Goal: Task Accomplishment & Management: Manage account settings

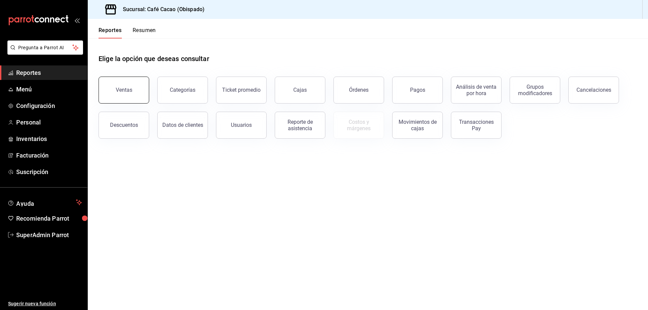
click at [120, 98] on button "Ventas" at bounding box center [123, 90] width 51 height 27
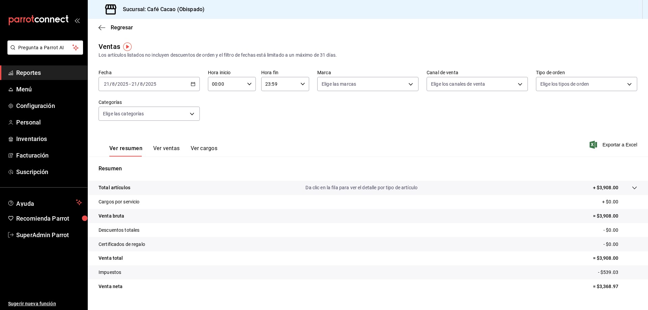
click at [194, 86] on icon "button" at bounding box center [193, 84] width 5 height 5
click at [116, 115] on li "Ayer" at bounding box center [130, 119] width 63 height 15
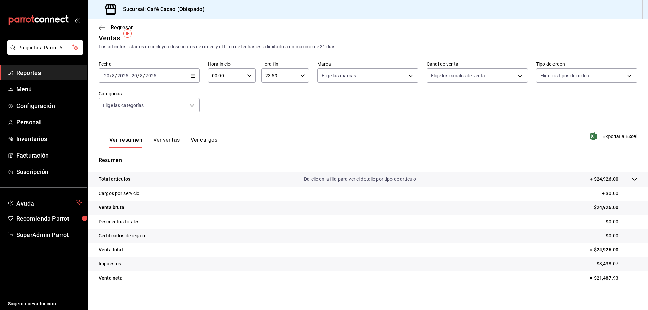
scroll to position [13, 0]
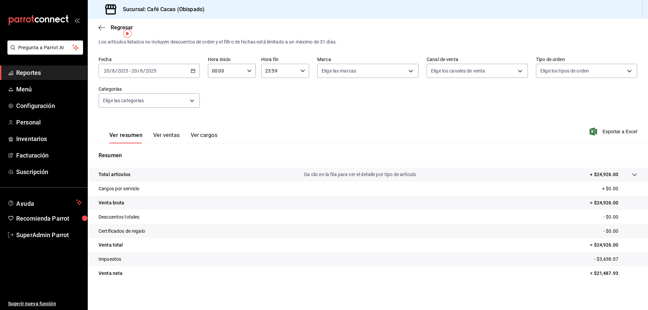
click at [633, 175] on tr "Total artículos Da clic en la fila para ver el detalle por tipo de artículo + $…" at bounding box center [368, 175] width 560 height 14
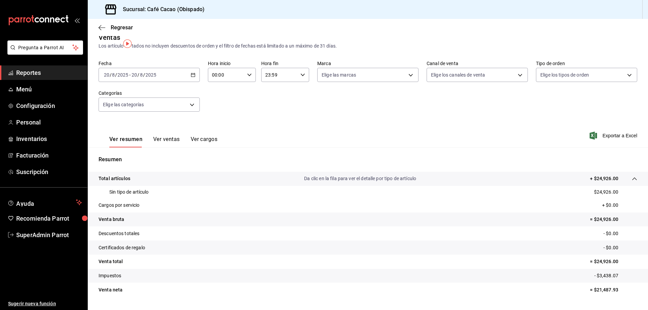
scroll to position [0, 0]
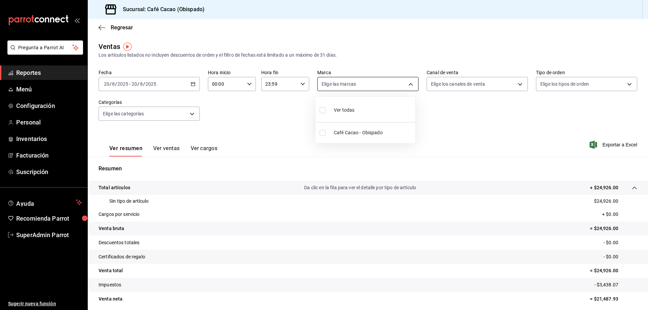
click at [404, 88] on body "Pregunta a Parrot AI Reportes Menú Configuración Personal Inventarios Facturaci…" at bounding box center [324, 155] width 648 height 310
click at [404, 88] on div at bounding box center [324, 155] width 648 height 310
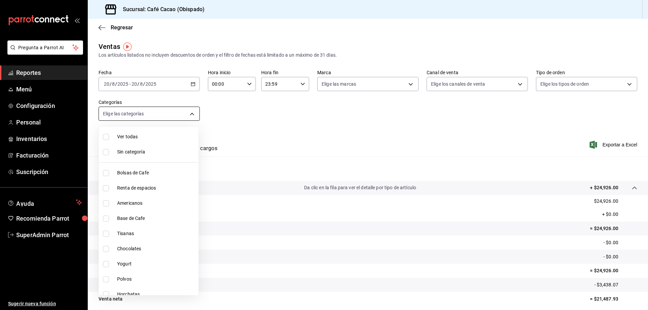
click at [192, 111] on body "Pregunta a Parrot AI Reportes Menú Configuración Personal Inventarios Facturaci…" at bounding box center [324, 155] width 648 height 310
click at [192, 111] on div at bounding box center [324, 155] width 648 height 310
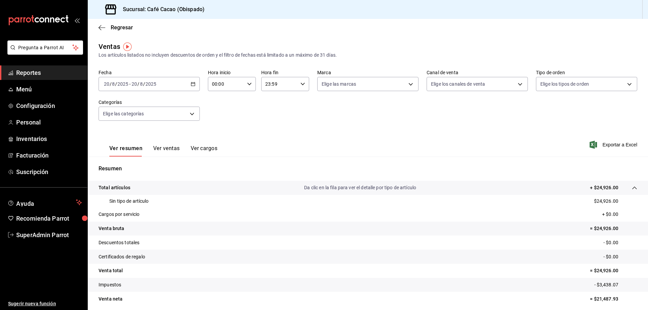
click at [196, 84] on div "[DATE] [DATE] - [DATE] [DATE]" at bounding box center [148, 84] width 101 height 14
click at [131, 162] on span "Rango de fechas" at bounding box center [130, 165] width 52 height 7
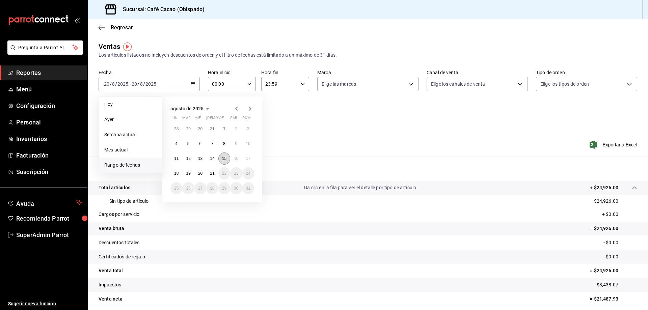
click at [221, 157] on button "15" at bounding box center [224, 158] width 12 height 12
click at [225, 144] on button "8" at bounding box center [224, 144] width 12 height 12
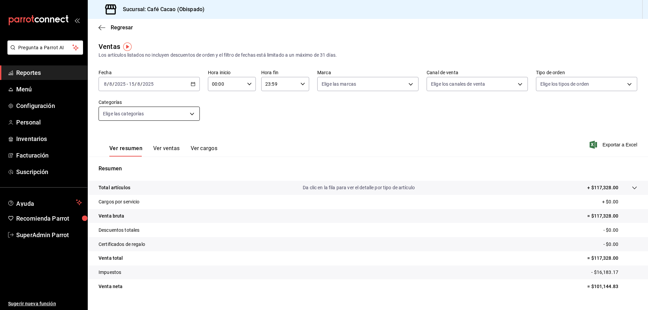
click at [186, 117] on body "Pregunta a Parrot AI Reportes Menú Configuración Personal Inventarios Facturaci…" at bounding box center [324, 155] width 648 height 310
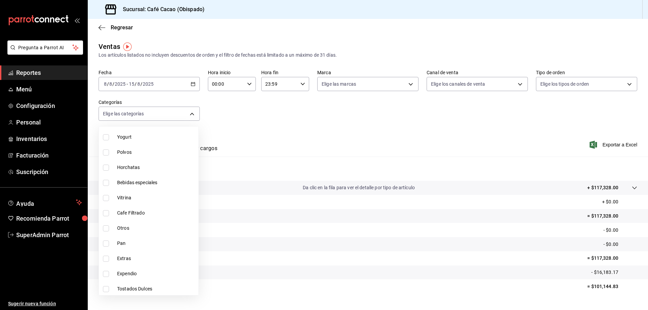
scroll to position [159, 0]
click at [276, 154] on div at bounding box center [324, 155] width 648 height 310
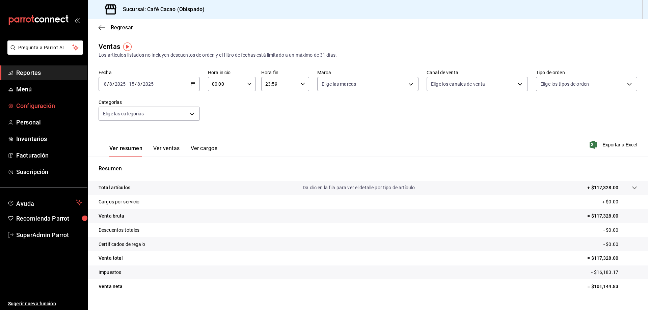
click at [41, 103] on span "Configuración" at bounding box center [49, 105] width 66 height 9
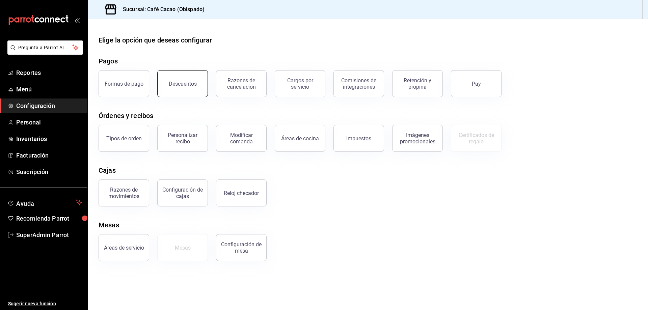
click at [178, 75] on button "Descuentos" at bounding box center [182, 83] width 51 height 27
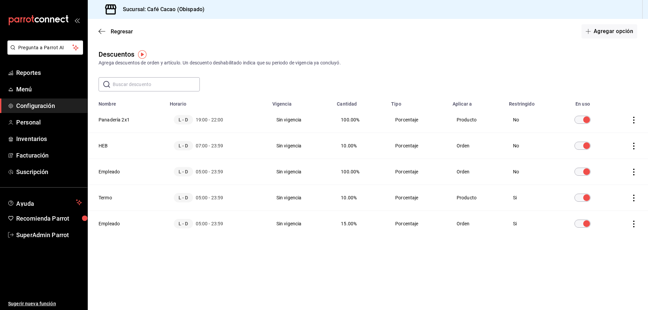
click at [35, 105] on span "Configuración" at bounding box center [49, 105] width 66 height 9
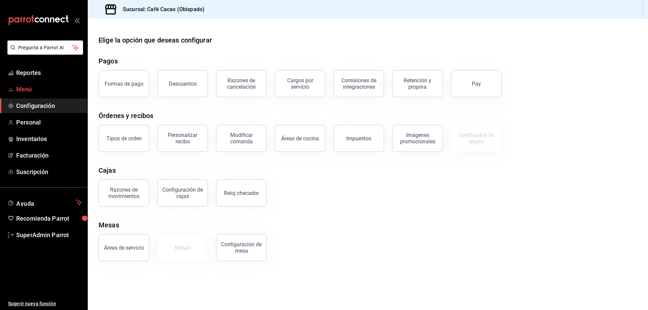
click at [29, 87] on span "Menú" at bounding box center [49, 89] width 66 height 9
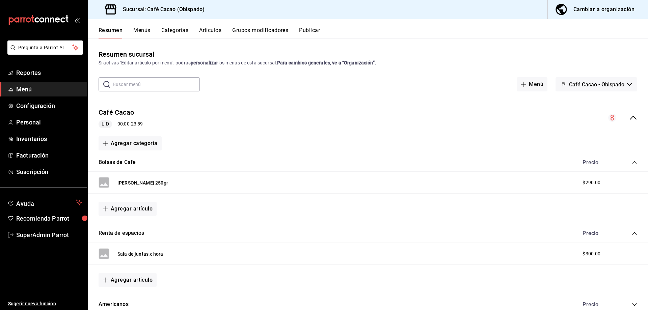
click at [212, 36] on button "Artículos" at bounding box center [210, 32] width 22 height 11
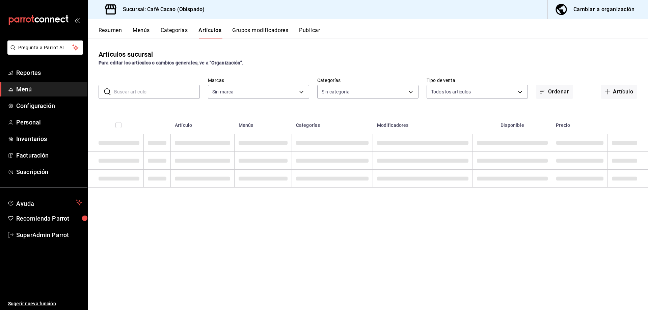
type input "971dcee1-c90c-4aa5-9ae6-cd5a304ea399"
click at [246, 31] on button "Grupos modificadores" at bounding box center [260, 32] width 56 height 11
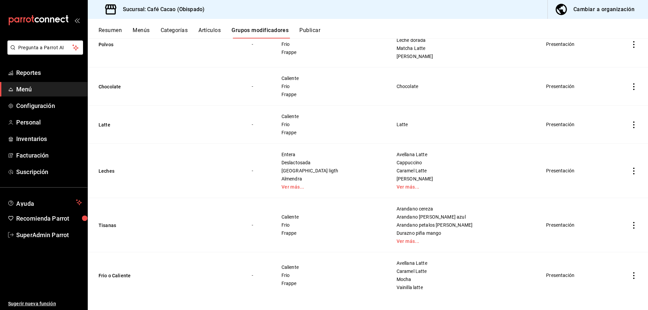
scroll to position [236, 0]
